Goal: Information Seeking & Learning: Learn about a topic

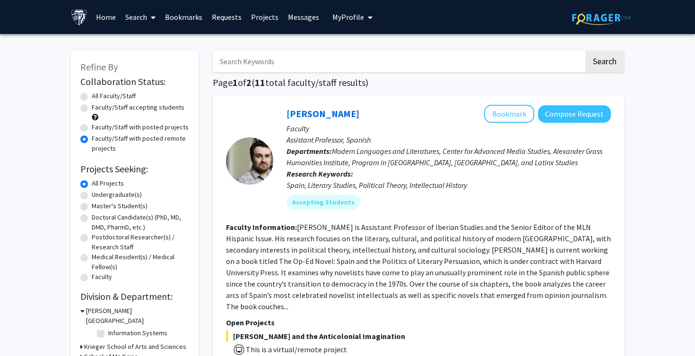
click at [92, 108] on label "Faculty/Staff accepting students" at bounding box center [138, 108] width 93 height 10
click at [92, 108] on input "Faculty/Staff accepting students" at bounding box center [95, 106] width 6 height 6
radio input "true"
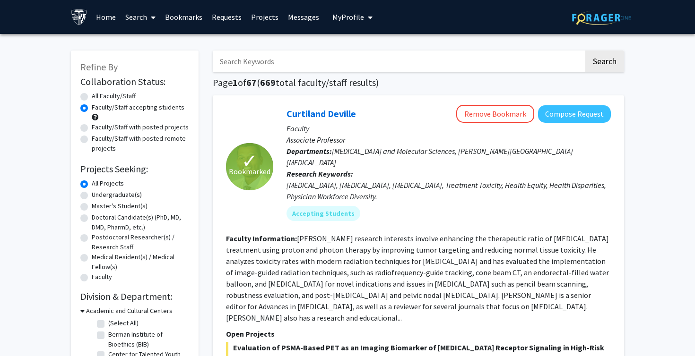
click at [239, 61] on input "Search Keywords" at bounding box center [398, 62] width 371 height 22
type input "physics"
click at [585, 51] on button "Search" at bounding box center [604, 62] width 39 height 22
radio input "true"
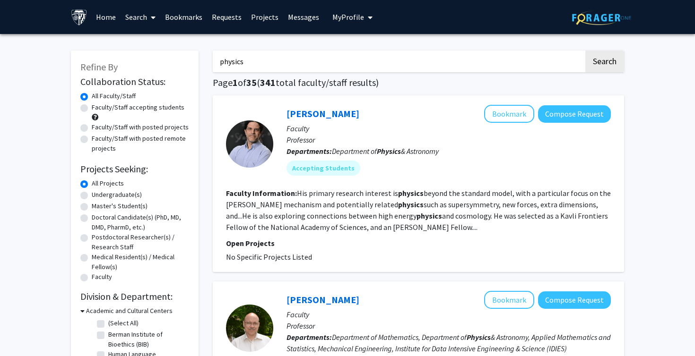
click at [167, 131] on label "Faculty/Staff with posted projects" at bounding box center [140, 127] width 97 height 10
click at [98, 129] on input "Faculty/Staff with posted projects" at bounding box center [95, 125] width 6 height 6
radio input "true"
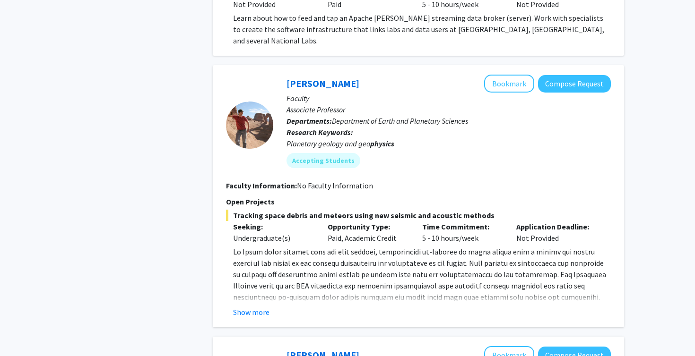
scroll to position [2050, 0]
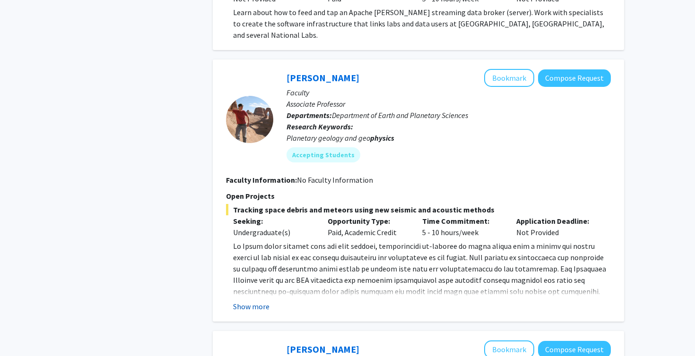
click at [249, 301] on button "Show more" at bounding box center [251, 306] width 36 height 11
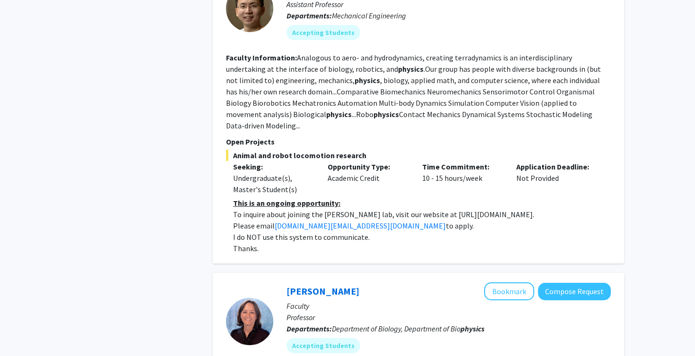
scroll to position [0, 0]
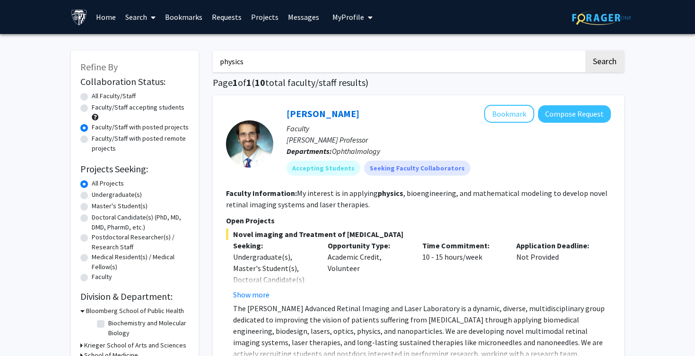
drag, startPoint x: 247, startPoint y: 60, endPoint x: 190, endPoint y: 60, distance: 56.7
type input "galaxy"
click at [585, 51] on button "Search" at bounding box center [604, 62] width 39 height 22
radio input "true"
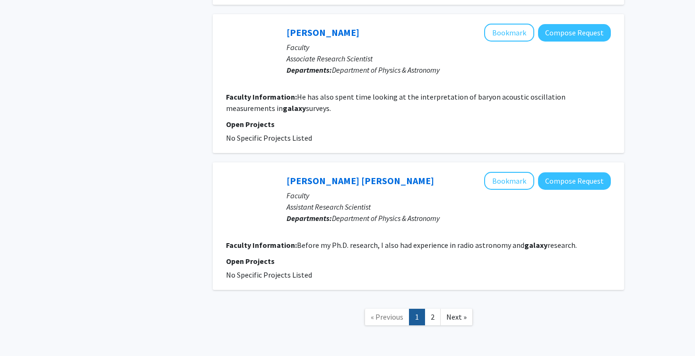
scroll to position [1407, 0]
